Goal: Find contact information: Find contact information

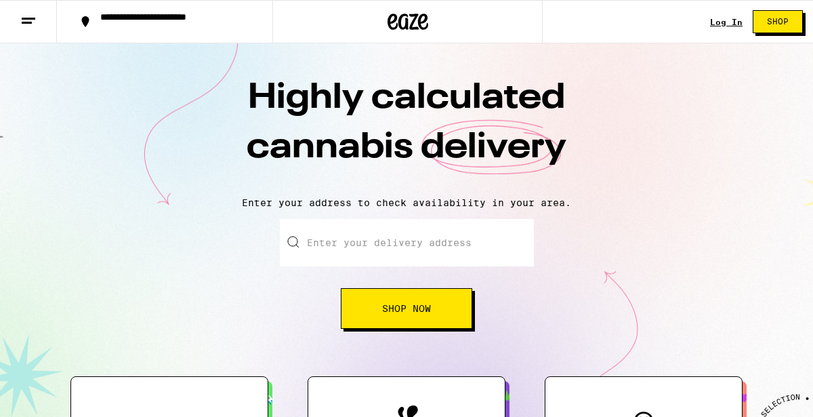
click at [362, 251] on input "Enter your delivery address" at bounding box center [407, 242] width 254 height 47
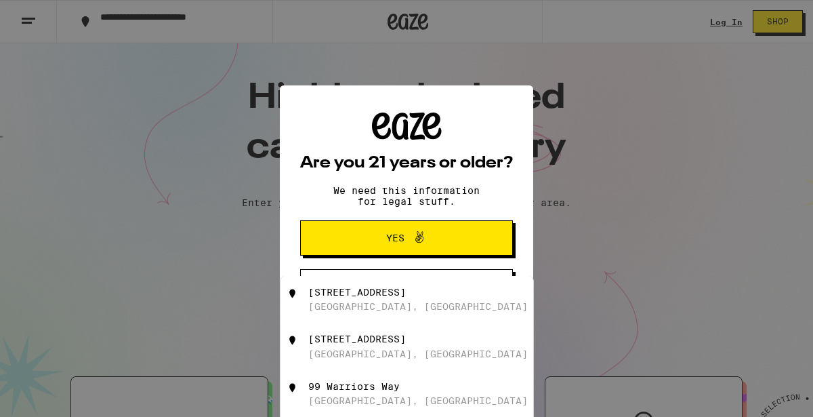
type input "9"
click at [378, 244] on span "Yes" at bounding box center [406, 238] width 103 height 18
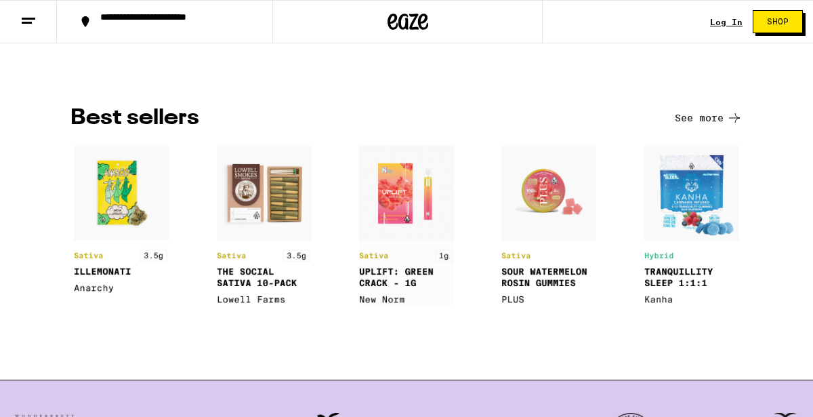
scroll to position [1822, 0]
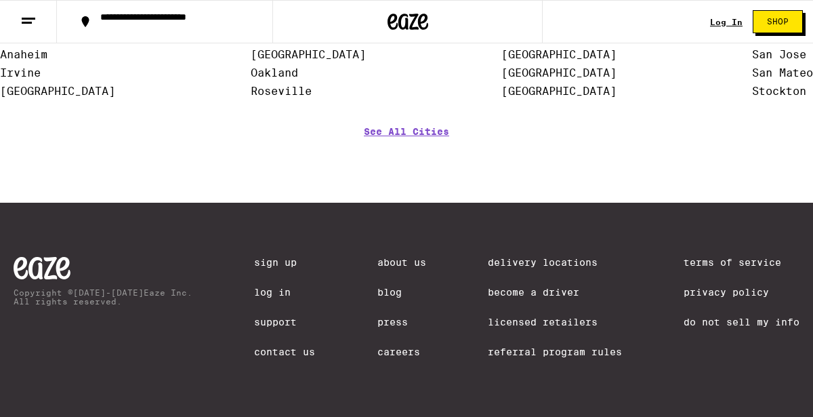
click at [280, 358] on div "Sign Up Log In Support Contact Us" at bounding box center [284, 316] width 61 height 119
click at [280, 351] on link "Contact Us" at bounding box center [284, 351] width 61 height 11
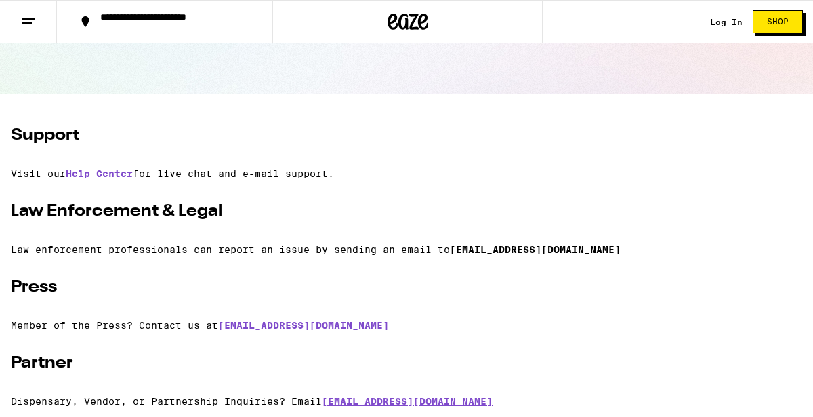
scroll to position [223, 0]
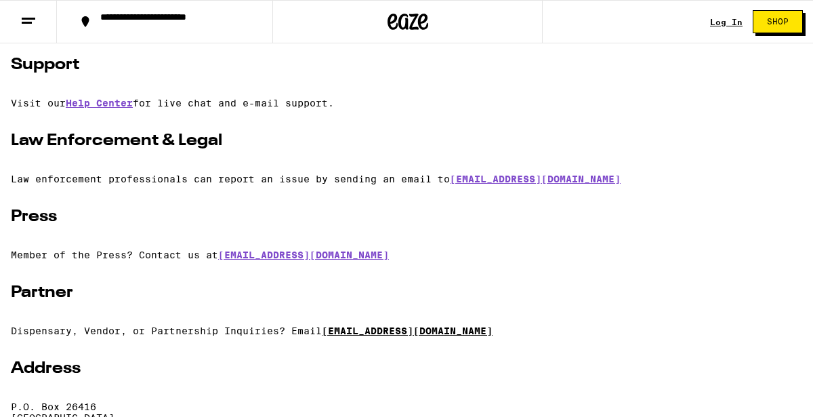
click at [424, 336] on link "[EMAIL_ADDRESS][DOMAIN_NAME]" at bounding box center [407, 330] width 171 height 11
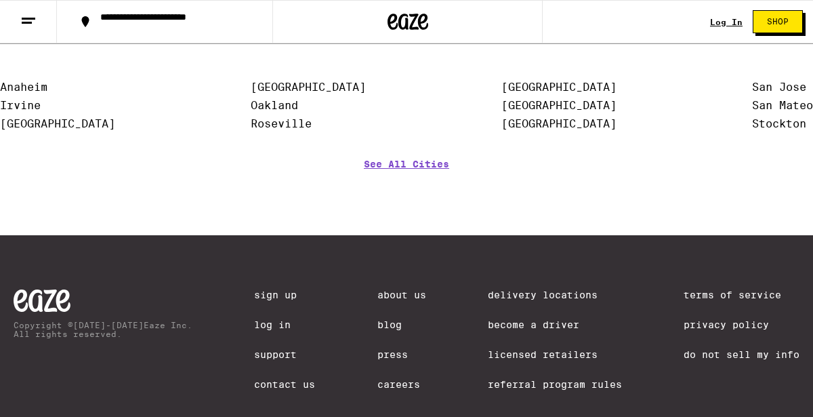
click at [284, 389] on link "Contact Us" at bounding box center [284, 384] width 61 height 11
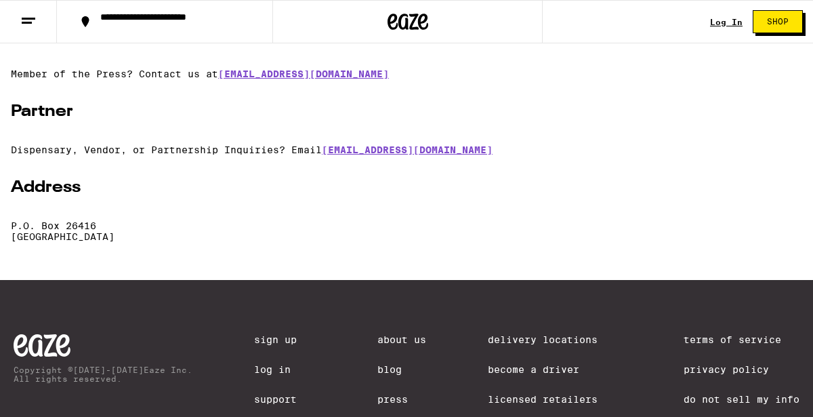
scroll to position [401, 0]
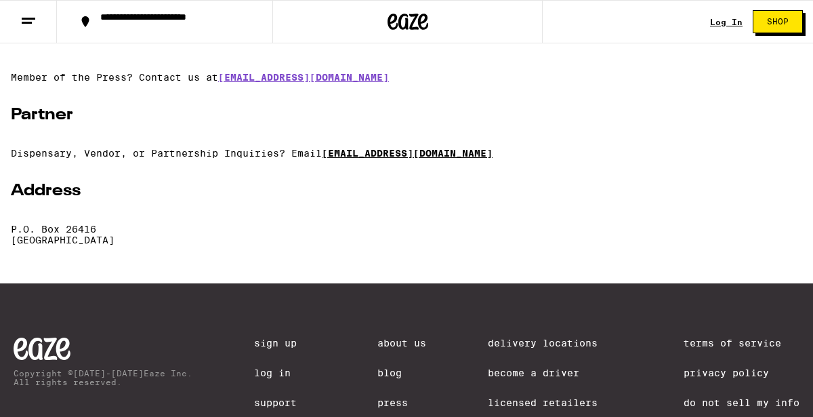
click at [366, 158] on link "[EMAIL_ADDRESS][DOMAIN_NAME]" at bounding box center [407, 153] width 171 height 11
